Goal: Task Accomplishment & Management: Use online tool/utility

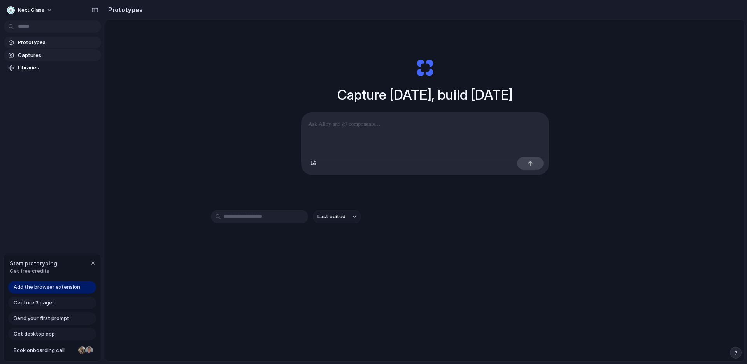
click at [39, 51] on span "Captures" at bounding box center [58, 55] width 80 height 8
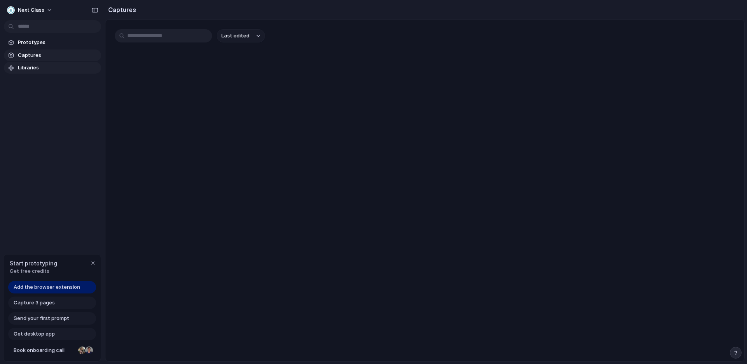
click at [39, 66] on span "Libraries" at bounding box center [58, 68] width 80 height 8
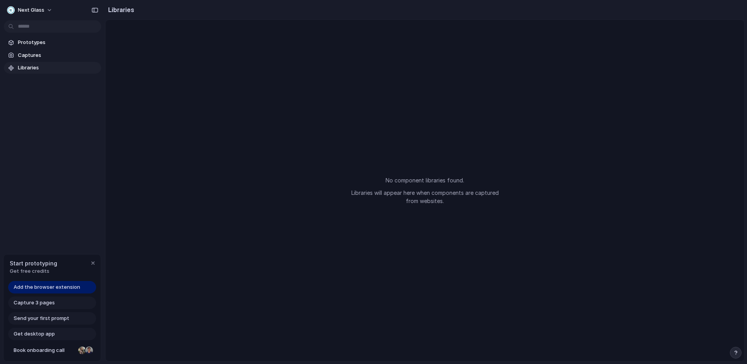
click at [70, 287] on span "Add the browser extension" at bounding box center [47, 287] width 67 height 8
click at [374, 182] on div at bounding box center [374, 182] width 0 height 0
click at [60, 287] on span "Add the browser extension" at bounding box center [47, 287] width 67 height 8
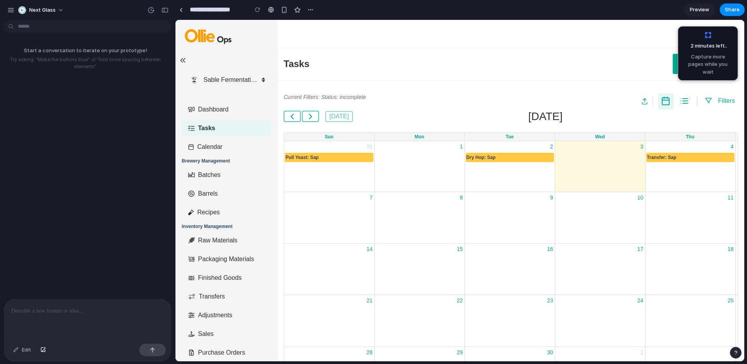
click at [0, 0] on span "Capture more pages while you wait" at bounding box center [0, 0] width 0 height 0
click at [704, 40] on div "2 minutes left ... Capture more pages while you wait" at bounding box center [708, 53] width 50 height 44
click at [74, 308] on p at bounding box center [87, 310] width 153 height 9
drag, startPoint x: 339, startPoint y: 156, endPoint x: 266, endPoint y: 328, distance: 186.4
click at [81, 313] on p at bounding box center [87, 310] width 153 height 9
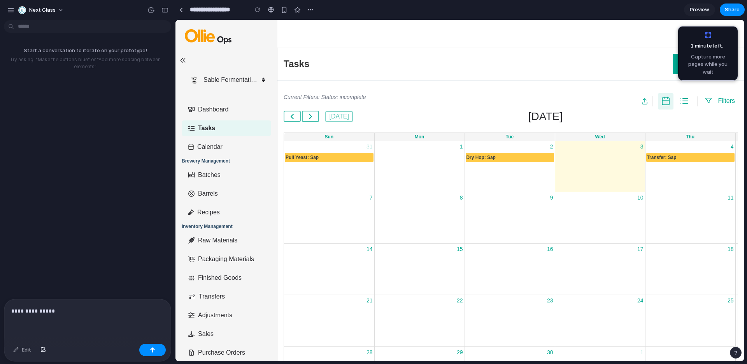
click at [681, 106] on link "List View" at bounding box center [685, 101] width 16 height 16
click at [65, 310] on p "**********" at bounding box center [87, 310] width 153 height 9
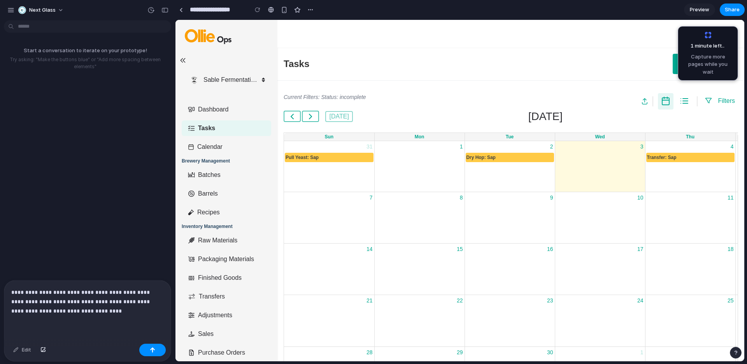
click at [151, 300] on p "**********" at bounding box center [87, 301] width 153 height 28
click at [20, 311] on p "**********" at bounding box center [87, 301] width 153 height 28
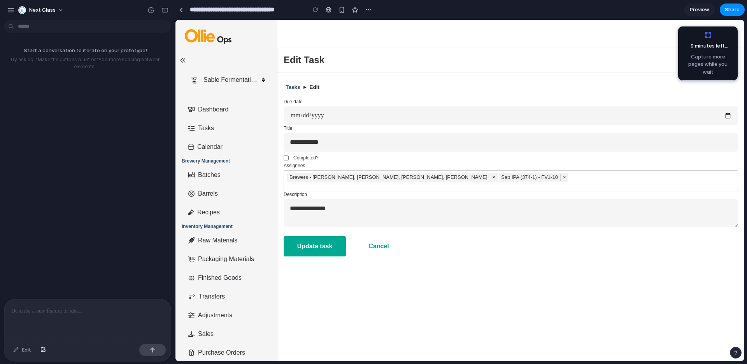
scroll to position [1389, 0]
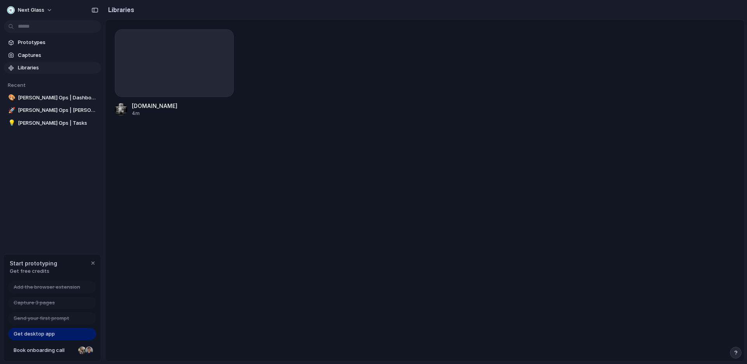
click at [57, 333] on link "Get desktop app" at bounding box center [52, 333] width 88 height 12
click at [21, 43] on span "Prototypes" at bounding box center [58, 43] width 80 height 8
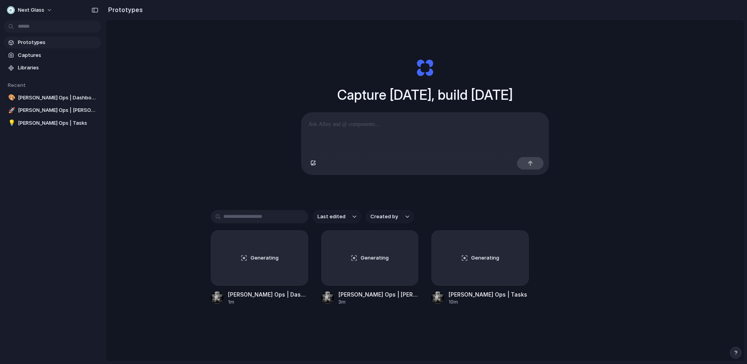
click at [33, 41] on span "Prototypes" at bounding box center [58, 43] width 80 height 8
click at [33, 54] on span "Captures" at bounding box center [58, 55] width 80 height 8
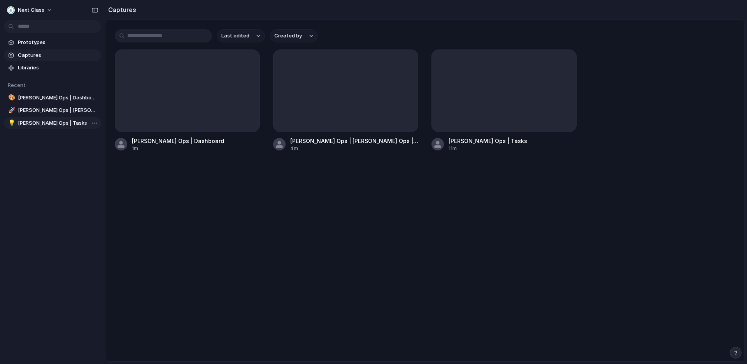
click at [42, 122] on span "[PERSON_NAME] Ops | Tasks" at bounding box center [58, 123] width 80 height 8
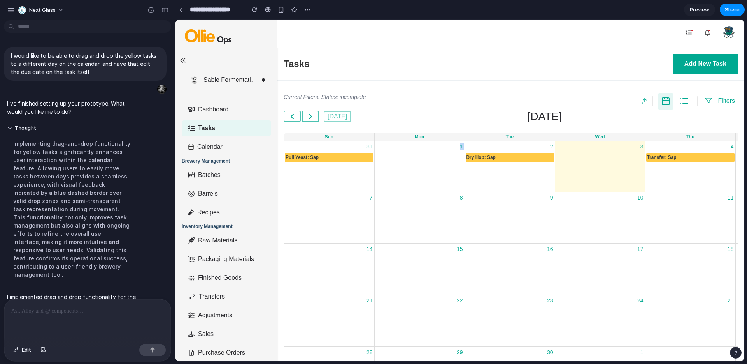
drag, startPoint x: 322, startPoint y: 158, endPoint x: 430, endPoint y: 166, distance: 108.5
click at [430, 166] on tr "31 Pull Yeast: Sap 1 2 Dry Hop: Sap 3 4 Transfer: Sap 5 6" at bounding box center [600, 166] width 632 height 51
click at [335, 156] on div "Pull Yeast: Sap" at bounding box center [329, 157] width 88 height 9
drag, startPoint x: 325, startPoint y: 156, endPoint x: 381, endPoint y: 182, distance: 61.3
click at [381, 182] on tr "31 Pull Yeast: Sap 1 2 Dry Hop: Sap 3 4 Transfer: Sap 5 6" at bounding box center [600, 166] width 632 height 51
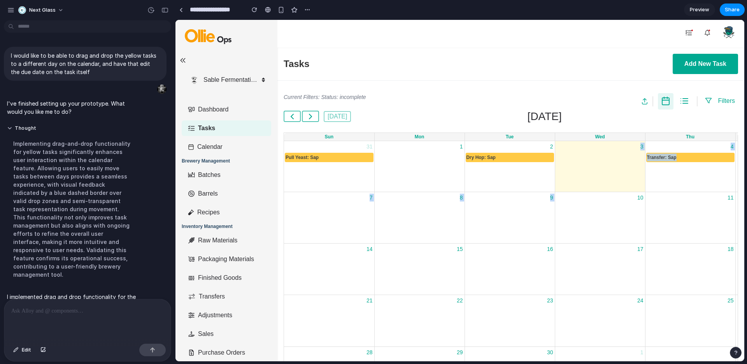
drag, startPoint x: 516, startPoint y: 156, endPoint x: 487, endPoint y: 205, distance: 57.6
click at [487, 205] on tbody "31 Pull Yeast: Sap 1 2 Dry Hop: Sap 3 4 Transfer: Sap 5 6 7 8 9 10 11 12 13 14 …" at bounding box center [600, 294] width 632 height 307
click at [436, 195] on div "8" at bounding box center [420, 197] width 90 height 11
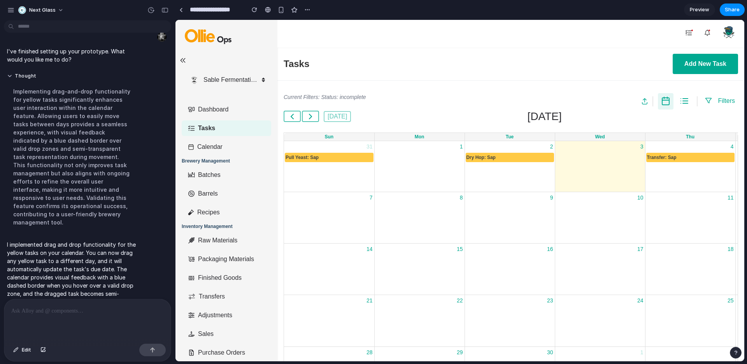
scroll to position [59, 0]
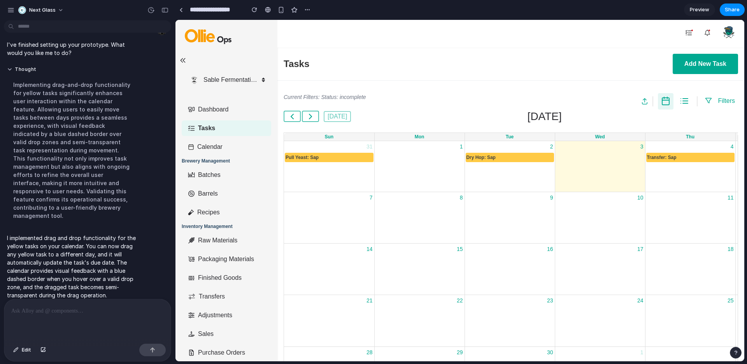
click at [584, 157] on div at bounding box center [600, 157] width 90 height 11
drag, startPoint x: 684, startPoint y: 156, endPoint x: 632, endPoint y: 164, distance: 52.3
click at [632, 164] on tr "31 Pull Yeast: Sap 1 2 Dry Hop: Sap 3 4 Transfer: Sap 5 6" at bounding box center [600, 166] width 632 height 51
click at [682, 161] on div "Transfer: Sap" at bounding box center [691, 157] width 88 height 9
drag, startPoint x: 692, startPoint y: 157, endPoint x: 693, endPoint y: 208, distance: 51.0
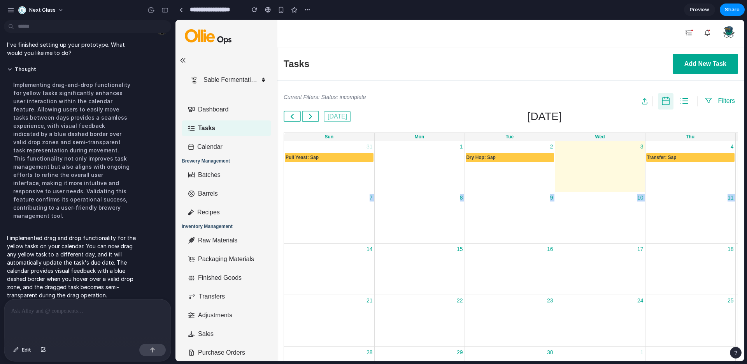
click at [693, 208] on tbody "31 Pull Yeast: Sap 1 2 Dry Hop: Sap 3 4 Transfer: Sap 5 6 7 8 9 10 11 12 13 14 …" at bounding box center [600, 294] width 632 height 307
click at [683, 214] on div "11" at bounding box center [691, 217] width 90 height 51
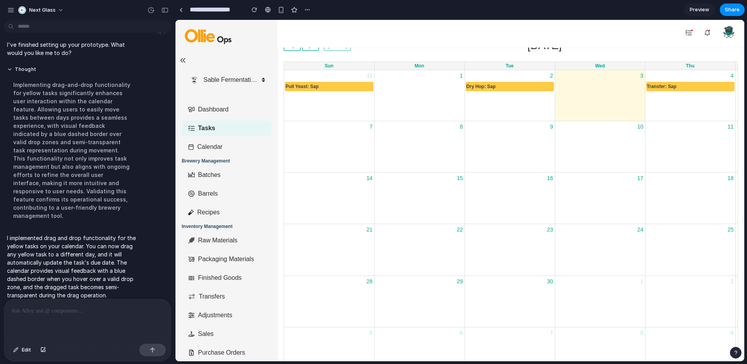
scroll to position [0, 0]
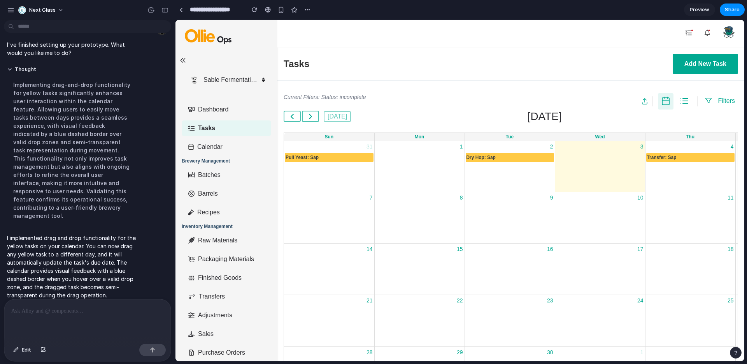
click at [697, 7] on span "Preview" at bounding box center [699, 10] width 19 height 8
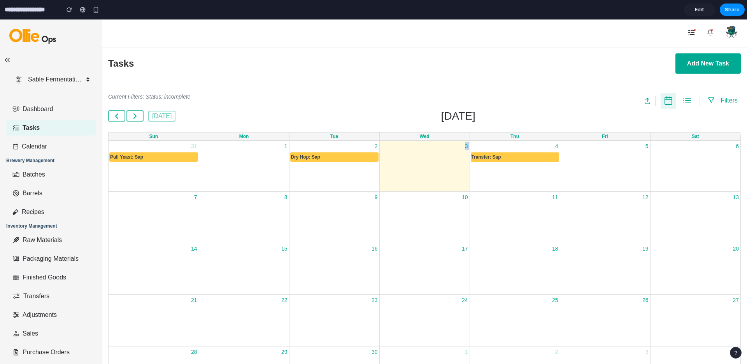
drag, startPoint x: 340, startPoint y: 157, endPoint x: 441, endPoint y: 179, distance: 103.7
click at [441, 179] on tr "31 Pull Yeast: Sap 1 2 Dry Hop: Sap 3 4 Transfer: Sap 5 6" at bounding box center [425, 166] width 632 height 51
click at [351, 168] on div "2 Dry Hop: Sap" at bounding box center [335, 166] width 90 height 51
drag, startPoint x: 346, startPoint y: 160, endPoint x: 269, endPoint y: 162, distance: 76.7
click at [269, 162] on tr "31 Pull Yeast: Sap 1 2 Dry Hop: Sap 3 4 Transfer: Sap 5 6" at bounding box center [425, 166] width 632 height 51
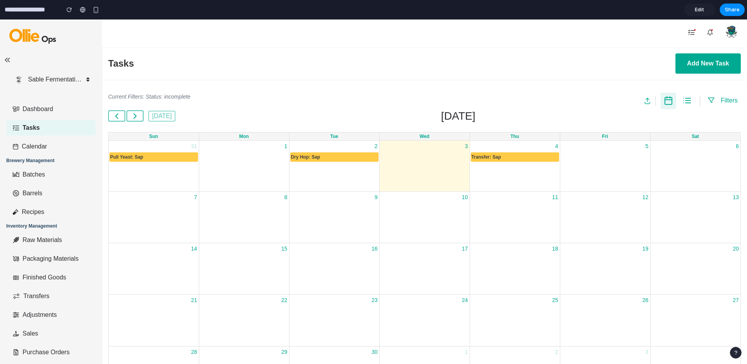
click at [269, 162] on div at bounding box center [244, 157] width 90 height 11
drag, startPoint x: 312, startPoint y: 158, endPoint x: 413, endPoint y: 165, distance: 101.0
click at [413, 165] on tr "31 Pull Yeast: Sap 1 2 Dry Hop: Sap 3 4 Transfer: Sap 5 6" at bounding box center [425, 166] width 632 height 51
click at [413, 165] on div "3" at bounding box center [425, 166] width 90 height 51
click at [703, 10] on span "Edit" at bounding box center [699, 10] width 9 height 8
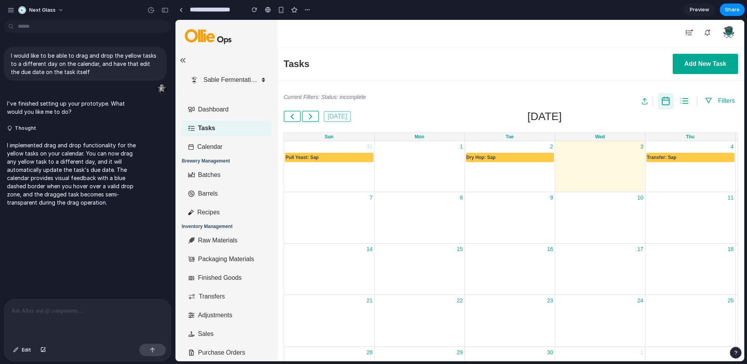
click at [116, 164] on p "I implemented drag and drop functionality for the yellow tasks on your calendar…" at bounding box center [72, 173] width 130 height 65
click at [30, 128] on button "Thought" at bounding box center [72, 128] width 130 height 7
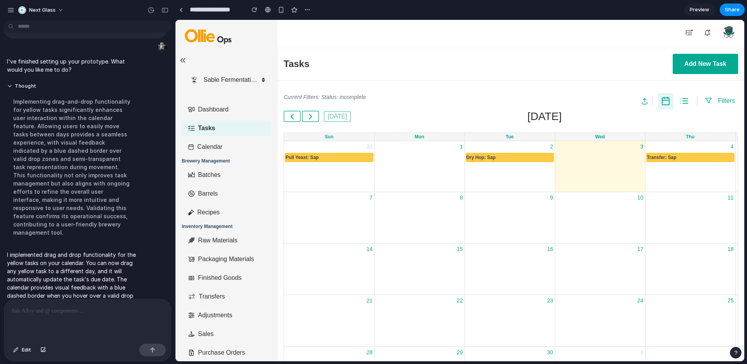
scroll to position [59, 0]
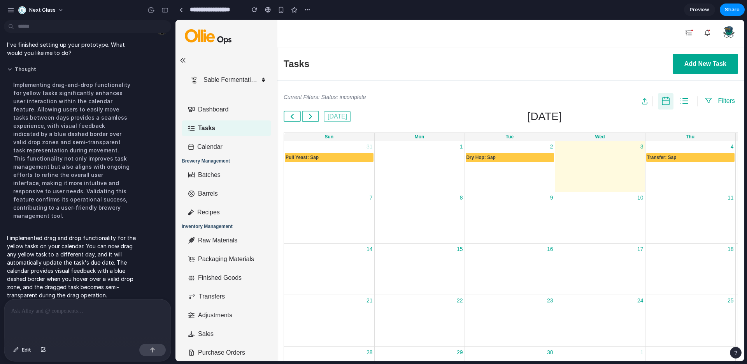
click at [12, 69] on button "Thought" at bounding box center [72, 69] width 130 height 7
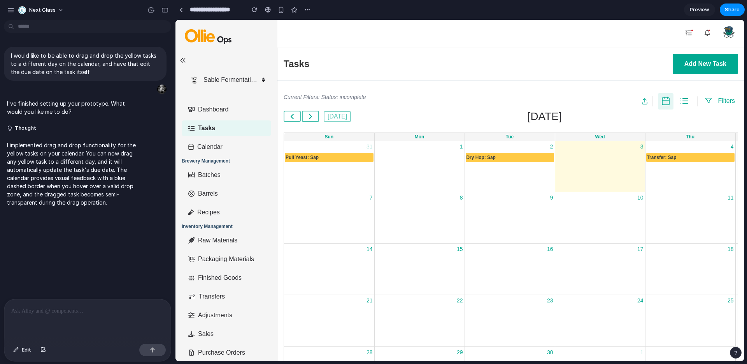
click at [46, 307] on p at bounding box center [87, 310] width 153 height 9
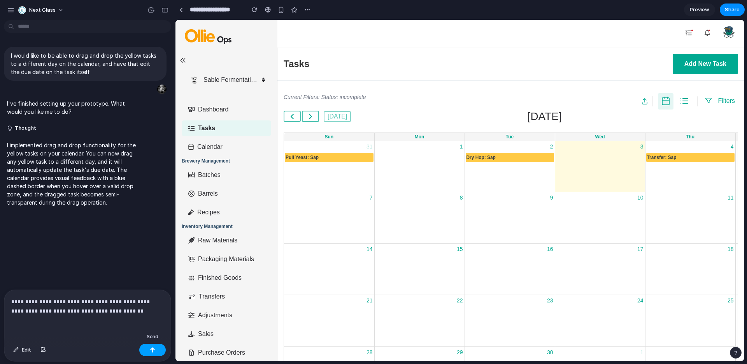
click at [159, 350] on button "button" at bounding box center [152, 349] width 26 height 12
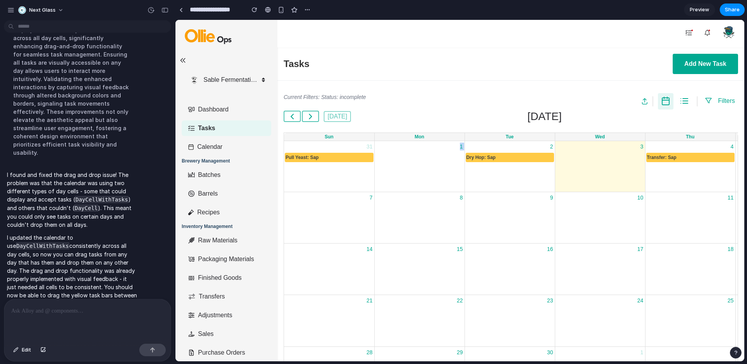
drag, startPoint x: 335, startPoint y: 158, endPoint x: 425, endPoint y: 166, distance: 90.2
click at [425, 166] on tr "31 Pull Yeast: Sap 1 2 Dry Hop: Sap 3 4 Transfer: Sap 5 6" at bounding box center [600, 166] width 632 height 51
click at [383, 180] on div "1" at bounding box center [420, 166] width 90 height 51
click at [700, 14] on link "Preview" at bounding box center [699, 10] width 31 height 12
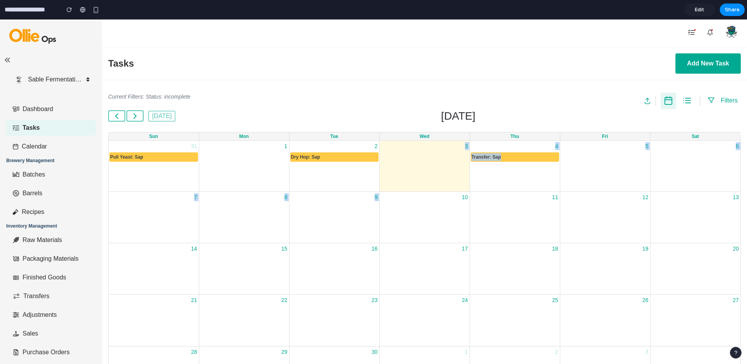
drag, startPoint x: 330, startPoint y: 155, endPoint x: 370, endPoint y: 224, distance: 80.0
click at [370, 224] on tbody "31 Pull Yeast: Sap 1 2 Dry Hop: Sap 3 4 Transfer: Sap 5 6 7 8 9 10 11 12 13 14 …" at bounding box center [425, 294] width 632 height 307
click at [370, 224] on div "9" at bounding box center [335, 216] width 90 height 51
drag, startPoint x: 344, startPoint y: 154, endPoint x: 371, endPoint y: 192, distance: 46.6
click at [371, 192] on tbody "31 Pull Yeast: Sap 1 2 Dry Hop: Sap 3 4 Transfer: Sap 5 6 7 8 9 10 11 12 13 14 …" at bounding box center [425, 294] width 632 height 307
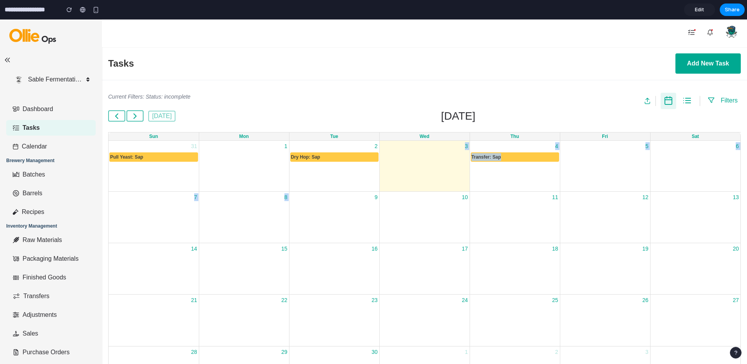
click at [509, 159] on div "Transfer: Sap" at bounding box center [515, 157] width 88 height 9
drag, startPoint x: 502, startPoint y: 159, endPoint x: 637, endPoint y: 162, distance: 134.3
click at [637, 162] on tr "31 Pull Yeast: Sap 1 2 Dry Hop: Sap 3 4 Transfer: Sap 5 6" at bounding box center [425, 166] width 632 height 51
click at [447, 108] on div "Current Filters: Status: incomplete Filters" at bounding box center [424, 101] width 633 height 16
click at [705, 11] on link "Edit" at bounding box center [699, 10] width 31 height 12
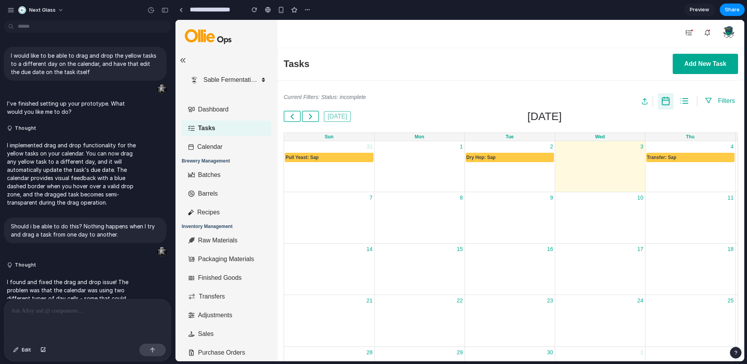
scroll to position [123, 0]
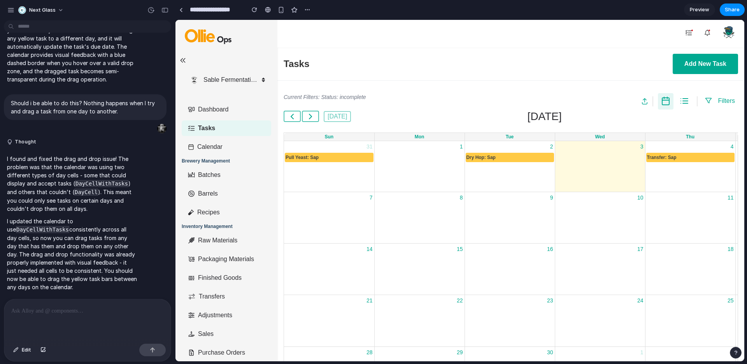
click at [344, 269] on div "14" at bounding box center [329, 268] width 90 height 51
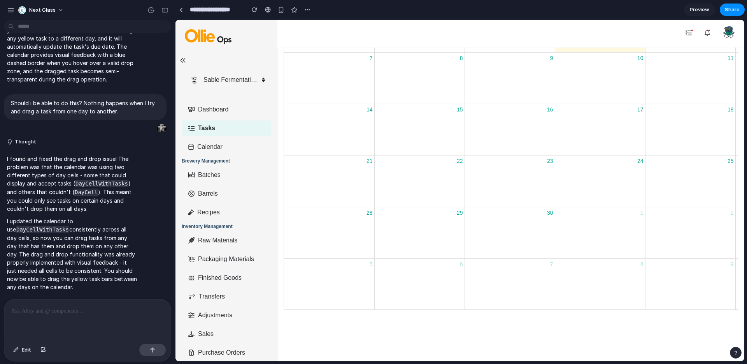
scroll to position [144, 0]
click at [413, 230] on div "29" at bounding box center [420, 227] width 90 height 51
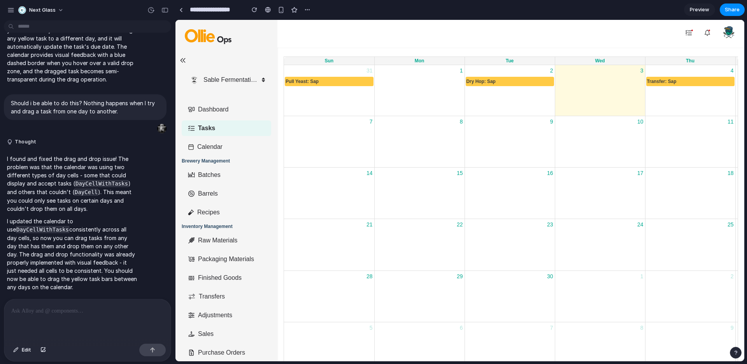
scroll to position [0, 0]
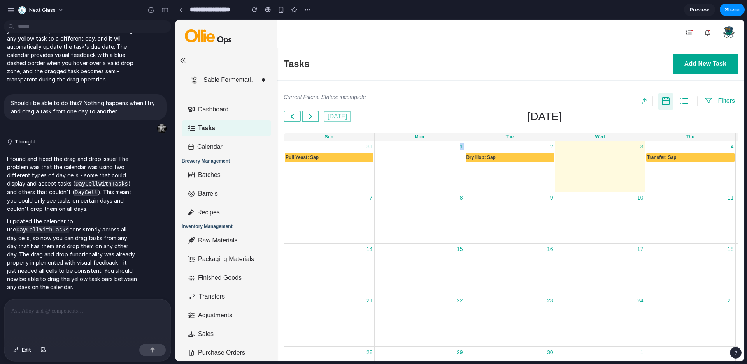
drag, startPoint x: 324, startPoint y: 156, endPoint x: 427, endPoint y: 169, distance: 104.0
click at [427, 169] on tr "31 Pull Yeast: Sap 1 2 Dry Hop: Sap 3 4 Transfer: Sap 5 6" at bounding box center [600, 166] width 632 height 51
click at [72, 326] on div at bounding box center [87, 319] width 167 height 41
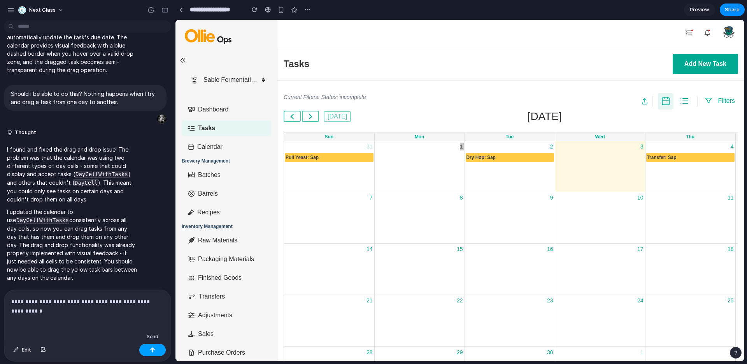
click at [156, 351] on button "button" at bounding box center [152, 349] width 26 height 12
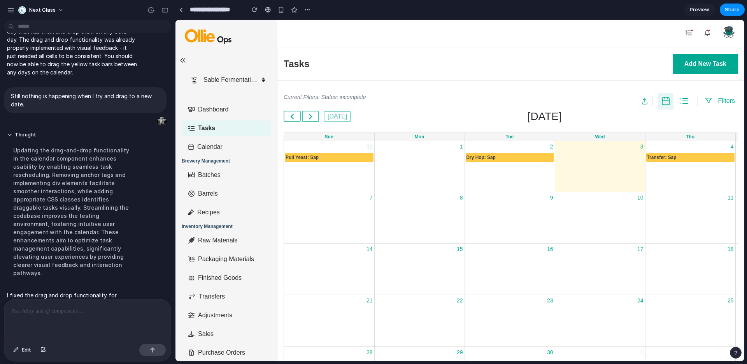
scroll to position [404, 0]
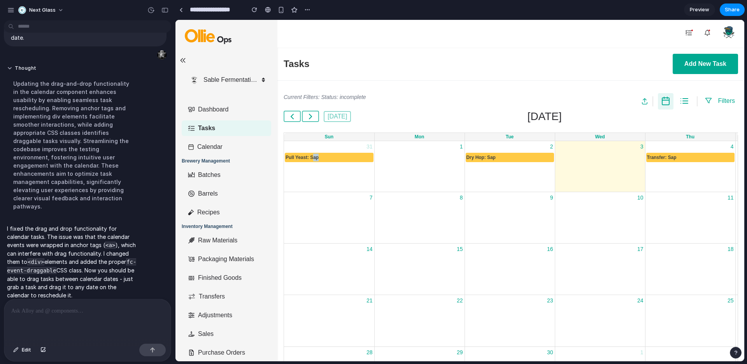
drag, startPoint x: 313, startPoint y: 158, endPoint x: 348, endPoint y: 187, distance: 45.3
click at [348, 187] on div "31 Pull Yeast: Sap" at bounding box center [329, 166] width 90 height 51
click at [337, 174] on div "31 Pull Yeast: Sap" at bounding box center [329, 166] width 90 height 51
drag, startPoint x: 331, startPoint y: 159, endPoint x: 364, endPoint y: 194, distance: 47.9
click at [364, 194] on tbody "31 Pull Yeast: Sap 1 2 Dry Hop: Sap 3 4 Transfer: Sap 5 6 7 8 9 10 11 12 13 14 …" at bounding box center [600, 294] width 632 height 307
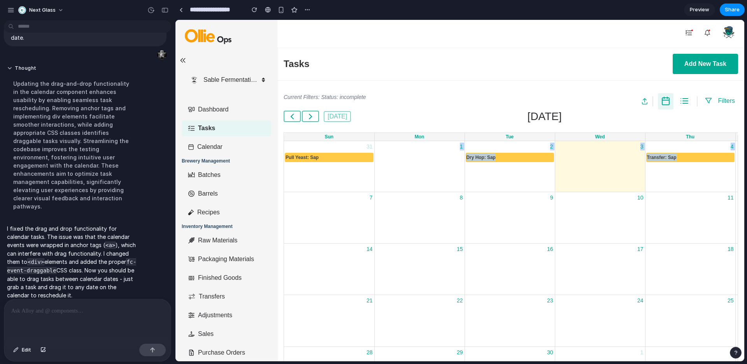
click at [485, 160] on div "Dry Hop: Sap" at bounding box center [481, 157] width 30 height 9
drag, startPoint x: 477, startPoint y: 156, endPoint x: 481, endPoint y: 196, distance: 39.5
click at [481, 196] on tbody "31 Pull Yeast: Sap 1 2 Dry Hop: Sap 3 4 Transfer: Sap 5 6 7 8 9 10 11 12 13 14 …" at bounding box center [600, 294] width 632 height 307
click at [419, 191] on div "1" at bounding box center [420, 166] width 90 height 51
click at [353, 213] on div at bounding box center [329, 208] width 90 height 11
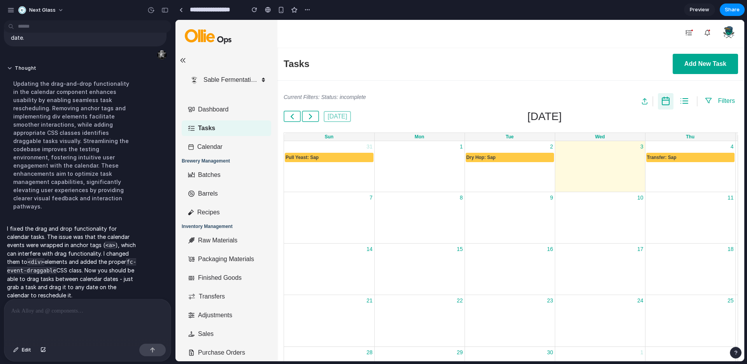
click at [346, 172] on div "31 Pull Yeast: Sap" at bounding box center [329, 166] width 90 height 51
click at [43, 312] on p at bounding box center [87, 310] width 153 height 9
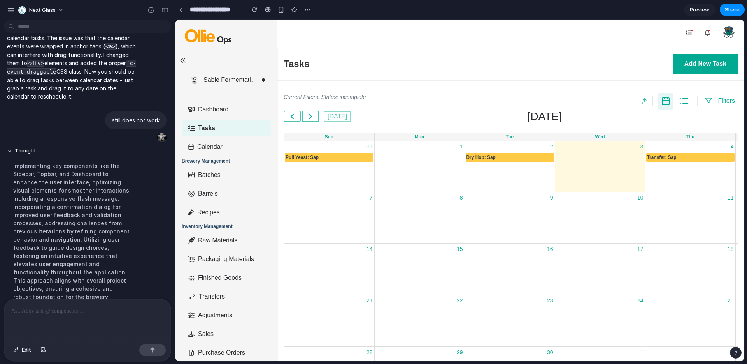
scroll to position [483, 0]
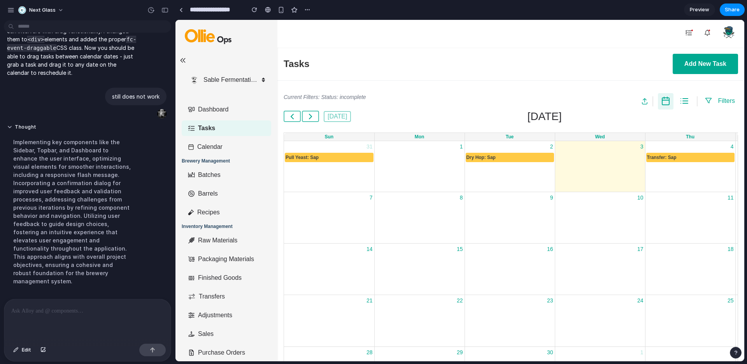
click at [317, 153] on div "Pull Yeast: Sap" at bounding box center [302, 157] width 34 height 9
drag, startPoint x: 314, startPoint y: 156, endPoint x: 366, endPoint y: 187, distance: 60.9
click at [366, 187] on div "31 Pull Yeast: Sap" at bounding box center [329, 166] width 90 height 51
click at [378, 89] on main "Current Filters: Status: incomplete Filters [DATE] [DATE] Sun Mon Tue Wed Thu F…" at bounding box center [510, 268] width 467 height 374
